Goal: Information Seeking & Learning: Find specific fact

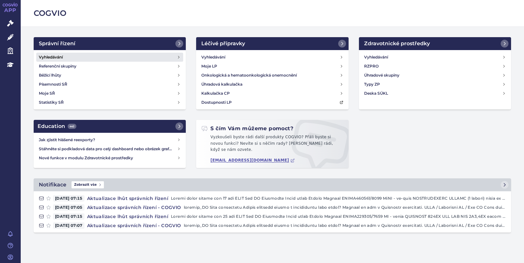
click at [55, 55] on h4 "Vyhledávání" at bounding box center [51, 57] width 24 height 6
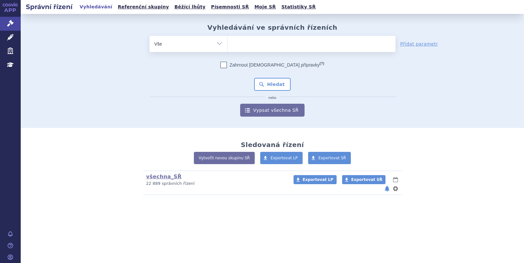
click at [235, 45] on input "search" at bounding box center [234, 43] width 4 height 8
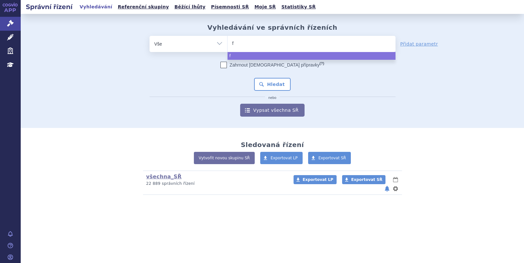
type input "fa"
type input "fabh"
type input "fabha"
type input "fabhal"
type input "fabhalt"
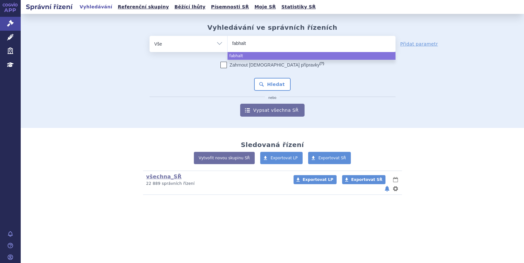
type input "fabhalta"
select select "fabhalta"
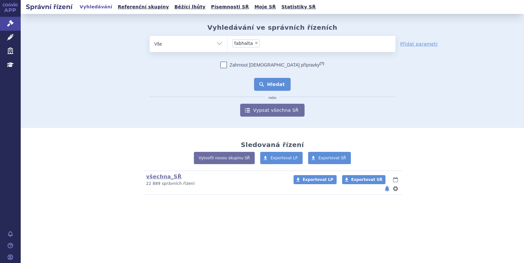
click at [264, 84] on button "Hledat" at bounding box center [272, 84] width 37 height 13
